Goal: Information Seeking & Learning: Learn about a topic

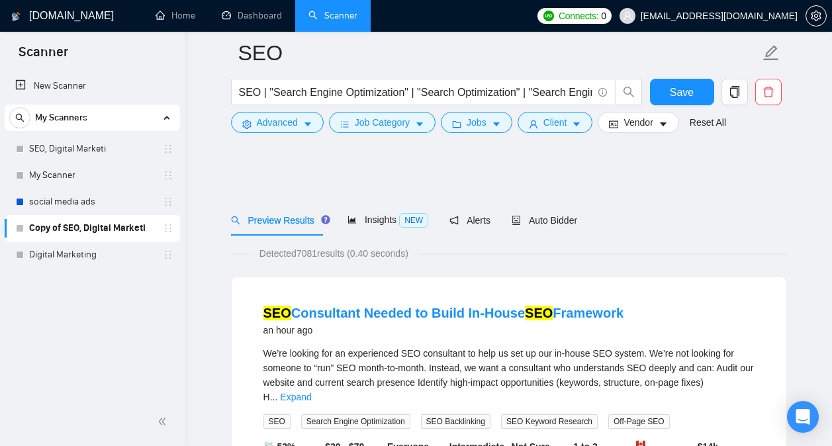
scroll to position [7613, 0]
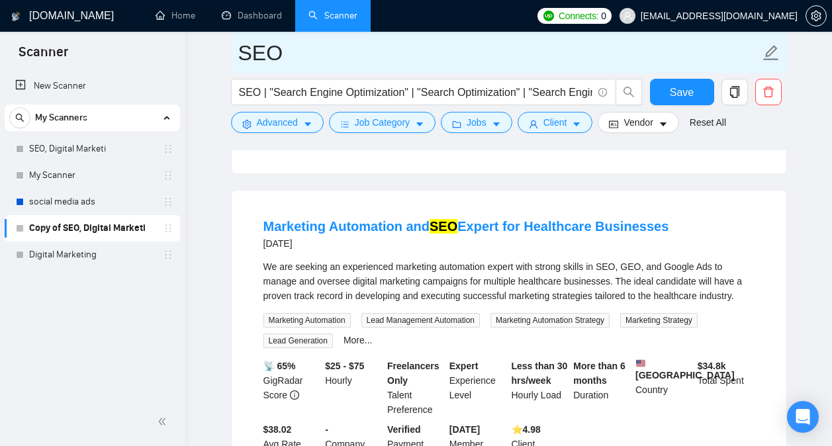
drag, startPoint x: 106, startPoint y: 249, endPoint x: 527, endPoint y: 69, distance: 458.6
click at [106, 249] on link "Digital Marketing" at bounding box center [92, 255] width 126 height 26
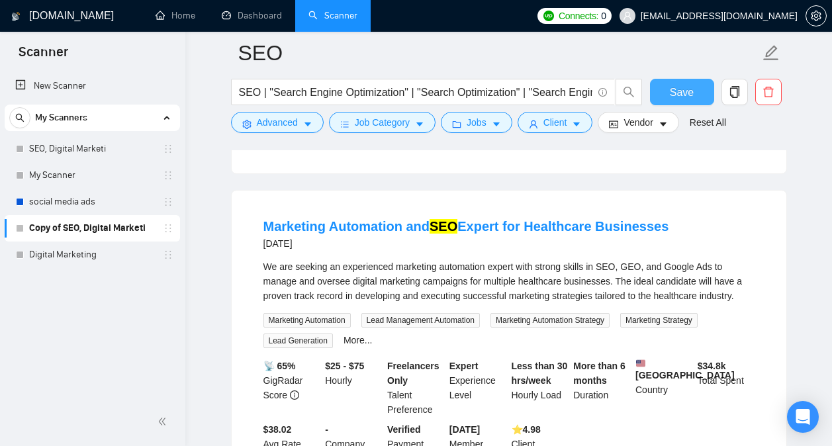
click at [677, 98] on span "Save" at bounding box center [682, 92] width 24 height 17
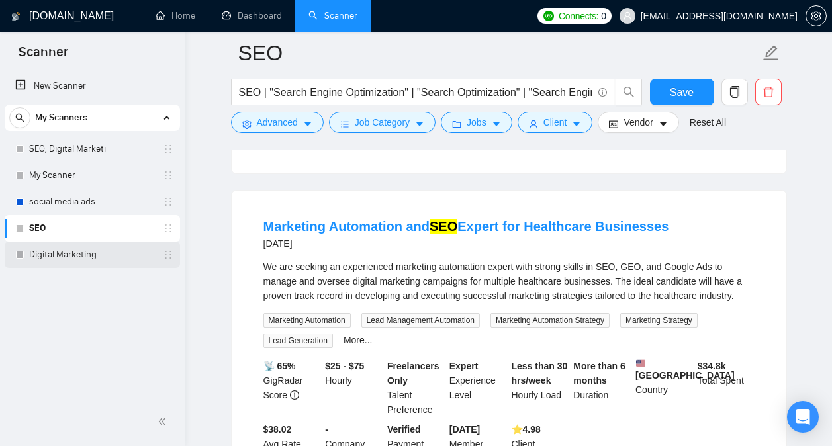
click at [97, 258] on link "Digital Marketing" at bounding box center [92, 255] width 126 height 26
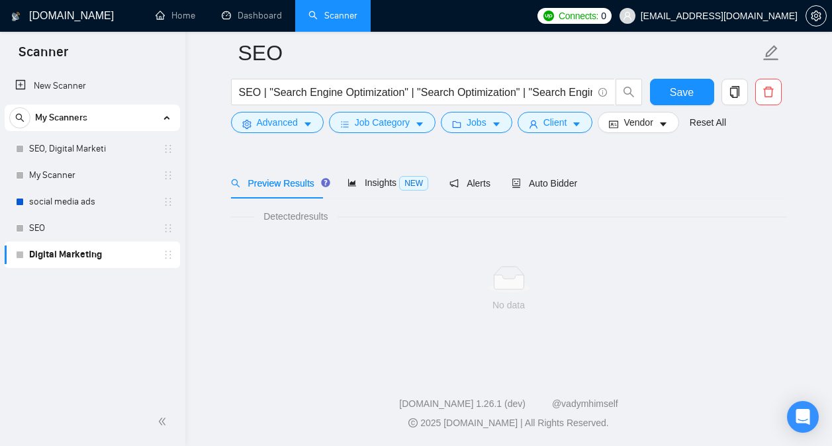
scroll to position [37, 0]
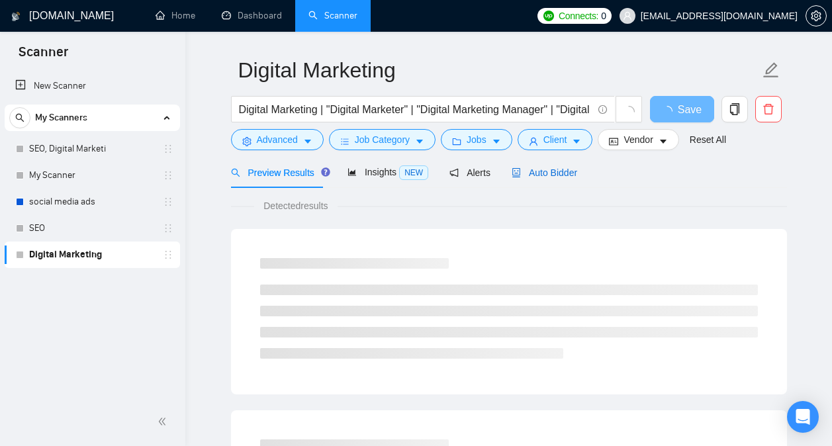
click at [547, 171] on span "Auto Bidder" at bounding box center [545, 172] width 66 height 11
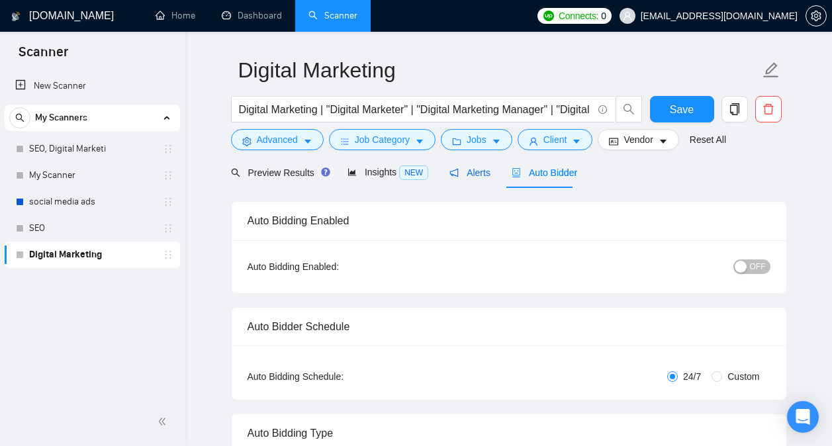
click at [480, 175] on span "Alerts" at bounding box center [469, 172] width 41 height 11
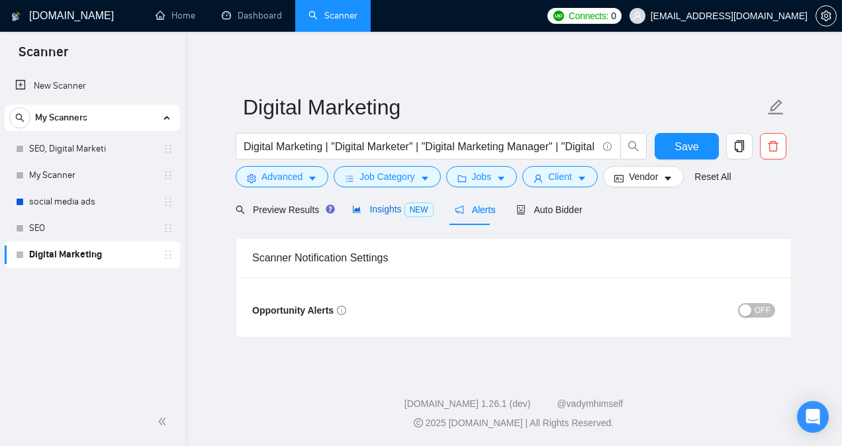
click at [395, 209] on span "Insights NEW" at bounding box center [392, 209] width 81 height 11
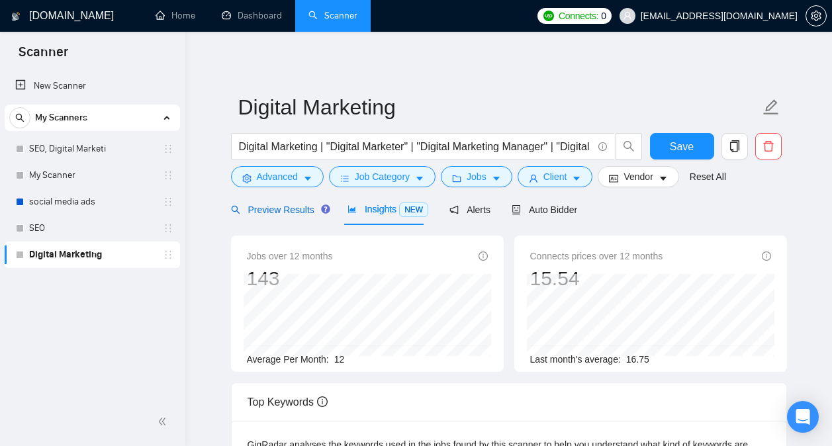
click at [294, 216] on div "Preview Results" at bounding box center [278, 210] width 95 height 15
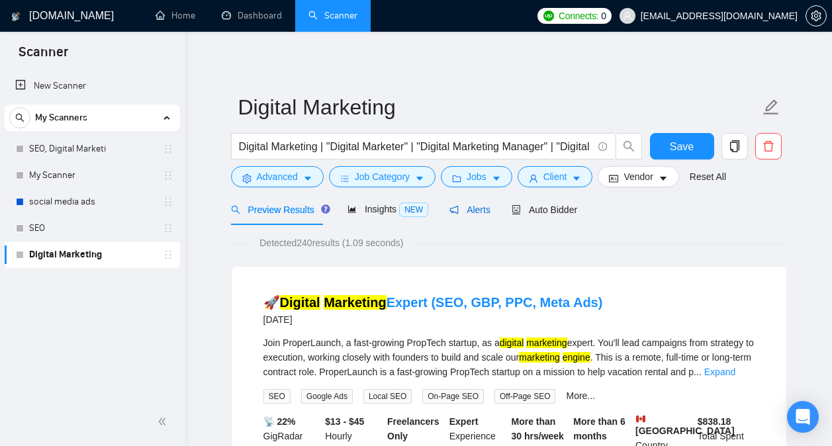
click at [467, 212] on span "Alerts" at bounding box center [469, 209] width 41 height 11
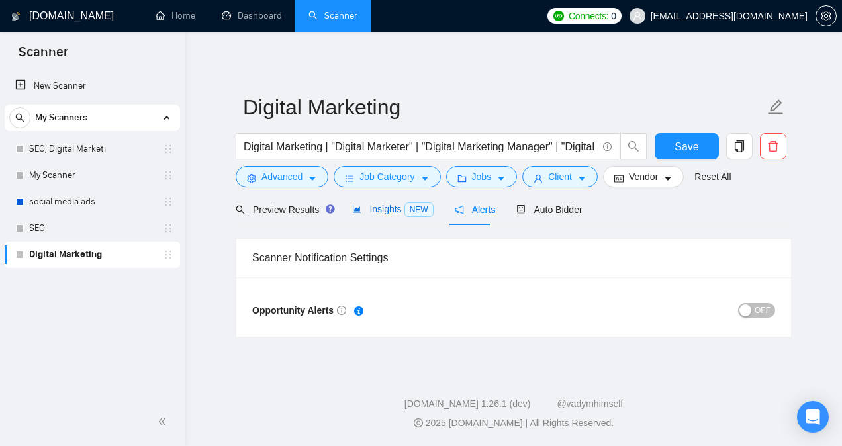
click at [388, 202] on div "Insights NEW" at bounding box center [392, 209] width 81 height 15
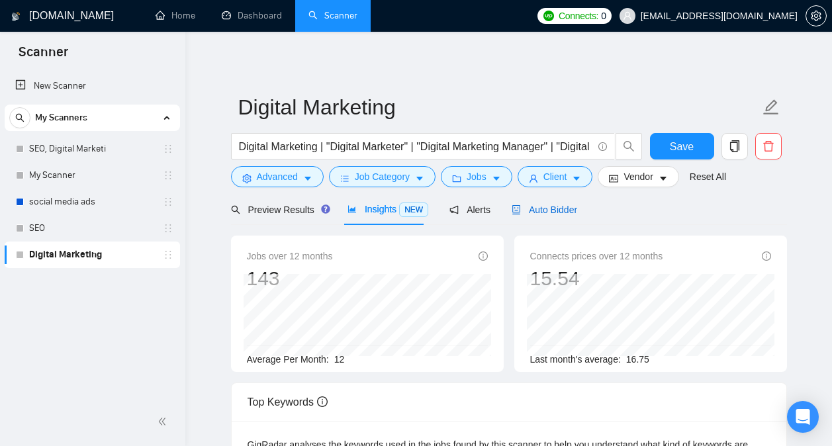
click at [540, 212] on span "Auto Bidder" at bounding box center [545, 209] width 66 height 11
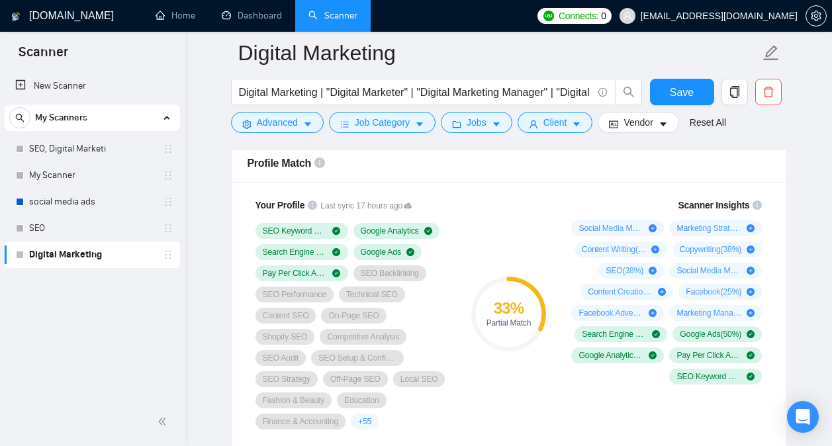
scroll to position [868, 0]
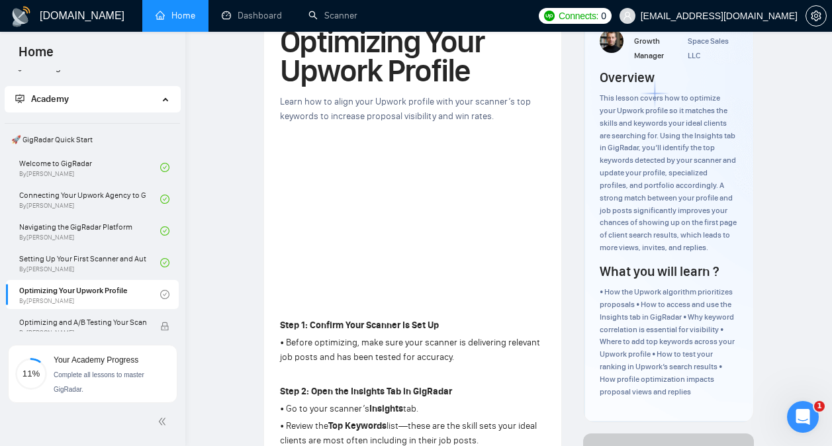
scroll to position [3279, 0]
